Goal: Check status: Check status

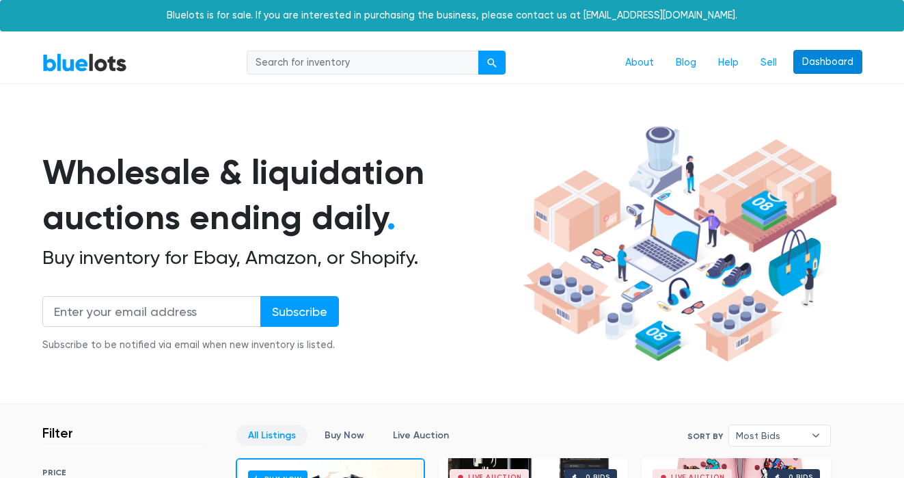
click at [845, 70] on link "Dashboard" at bounding box center [827, 62] width 69 height 25
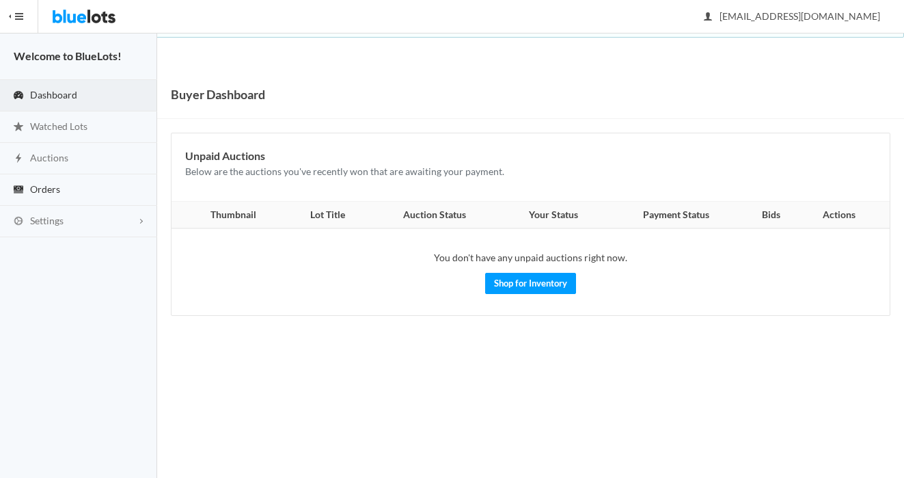
click at [84, 199] on link "Orders" at bounding box center [78, 189] width 157 height 31
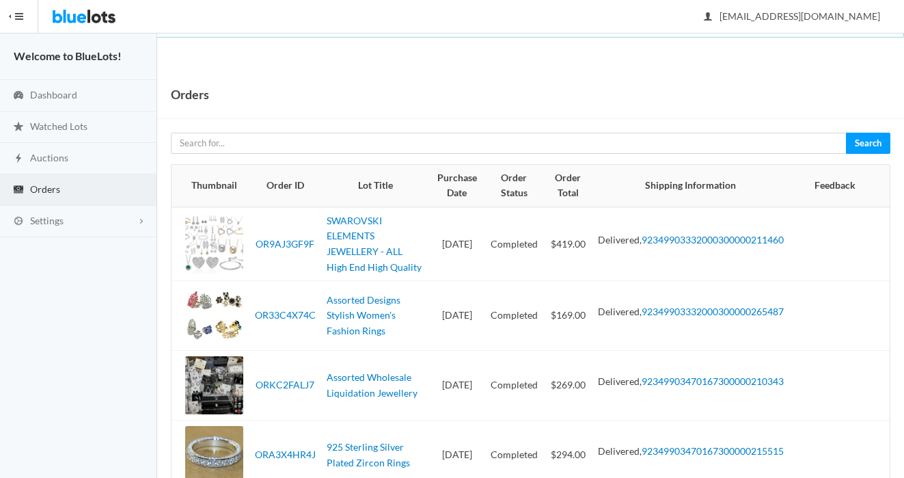
scroll to position [176, 0]
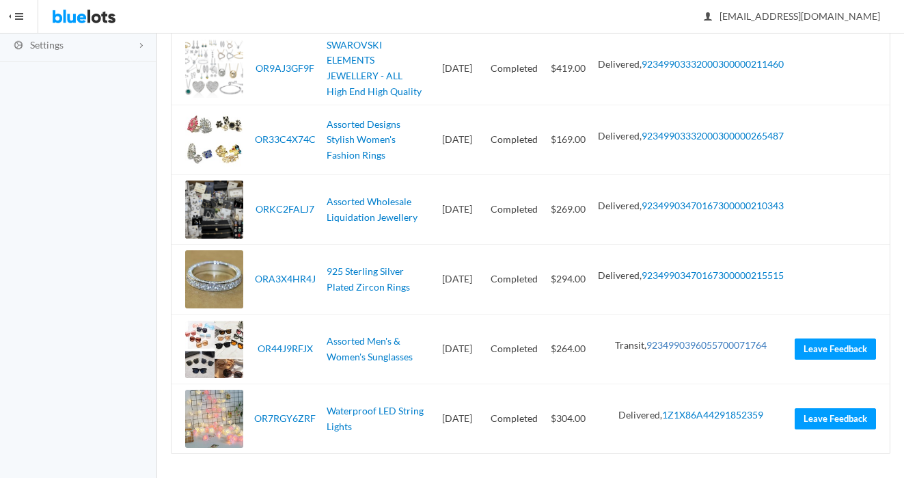
click at [736, 339] on link "9234990396055700071764" at bounding box center [706, 345] width 120 height 12
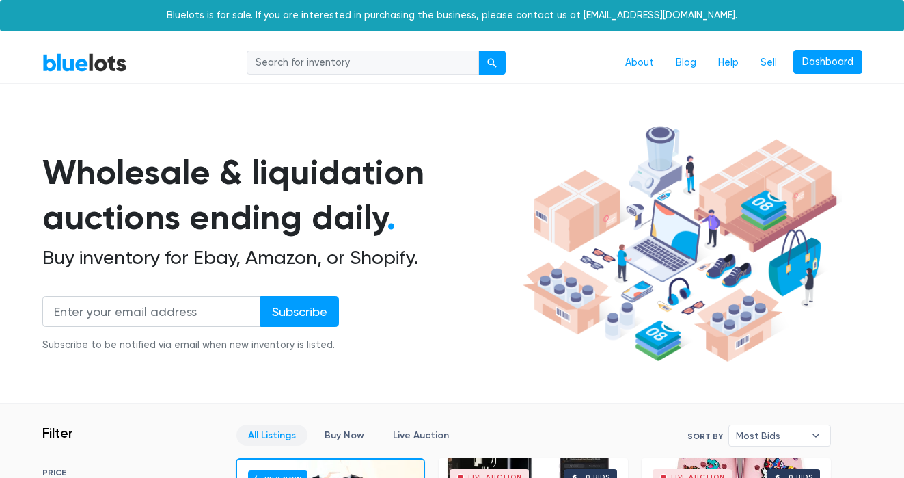
click at [310, 73] on input "search" at bounding box center [363, 63] width 232 height 25
type input "halloween"
click at [478, 51] on button "submit" at bounding box center [491, 63] width 27 height 25
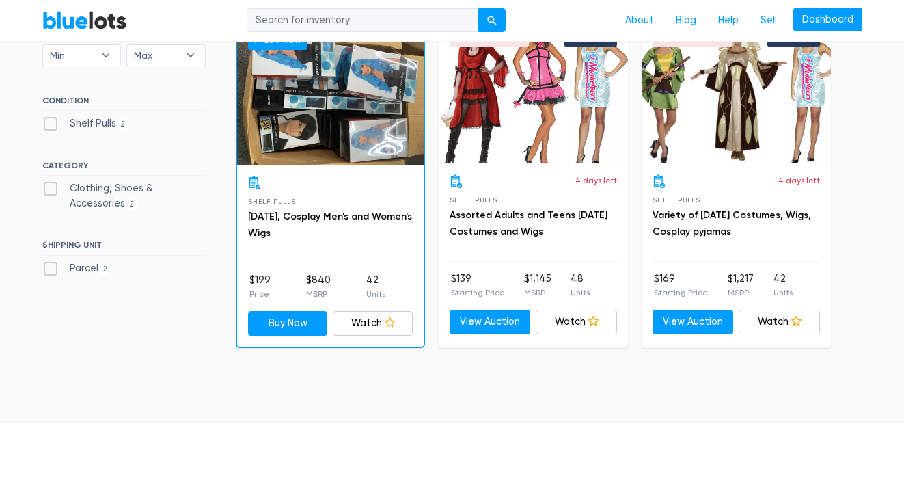
scroll to position [57, 0]
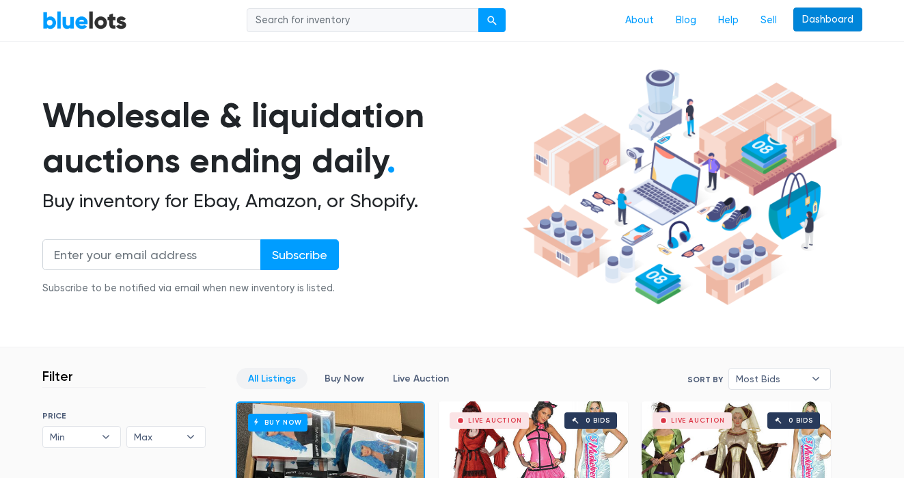
click at [815, 22] on link "Dashboard" at bounding box center [827, 20] width 69 height 25
